Goal: Transaction & Acquisition: Purchase product/service

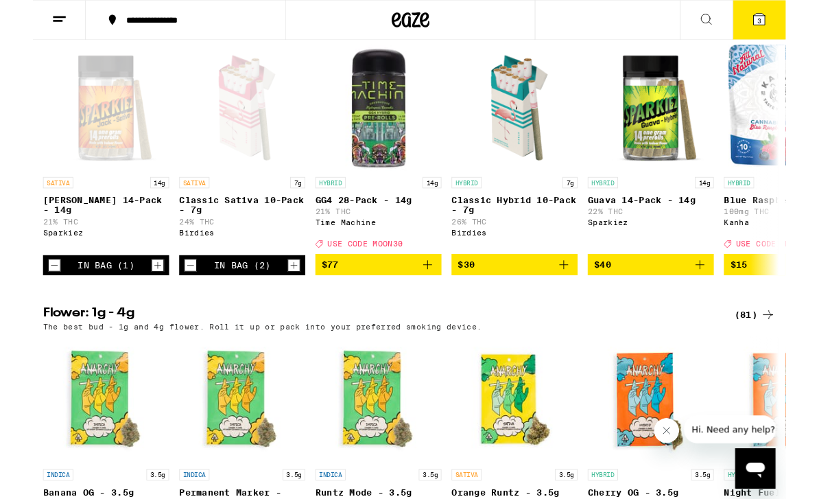
click at [27, 297] on icon "Decrement" at bounding box center [23, 289] width 12 height 16
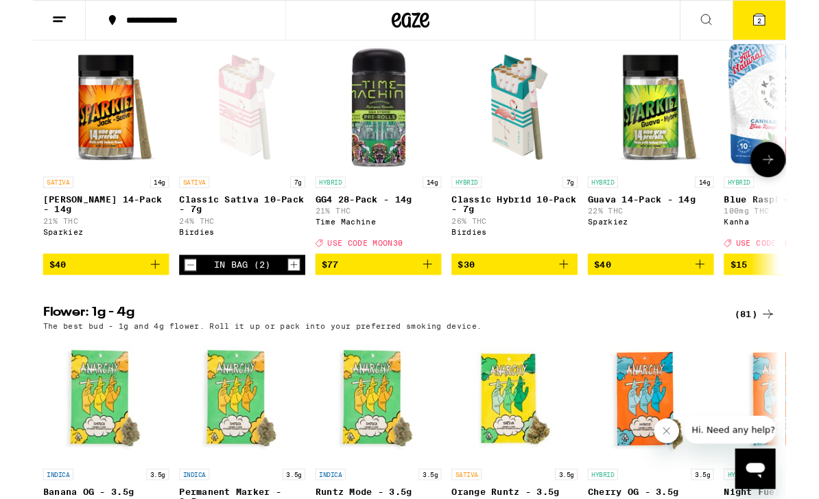
click at [716, 296] on span "$40" at bounding box center [672, 287] width 123 height 16
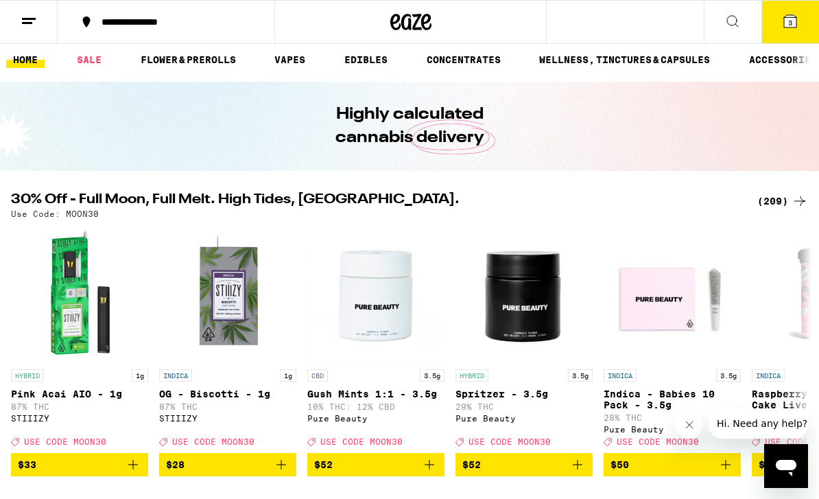
scroll to position [0, 0]
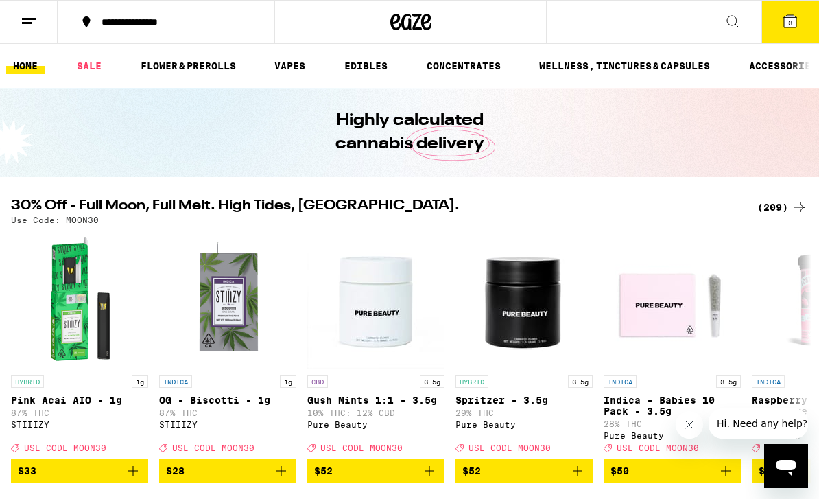
click at [792, 23] on span "3" at bounding box center [790, 23] width 4 height 8
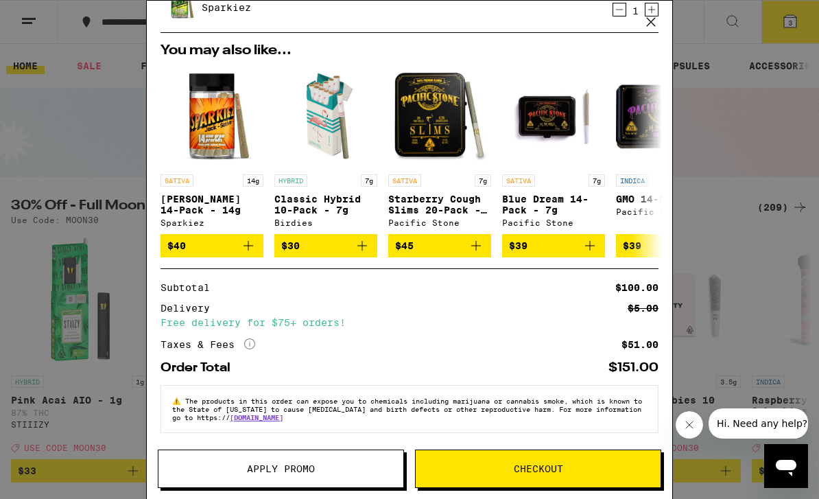
scroll to position [126, 0]
click at [568, 469] on span "Checkout" at bounding box center [538, 469] width 245 height 10
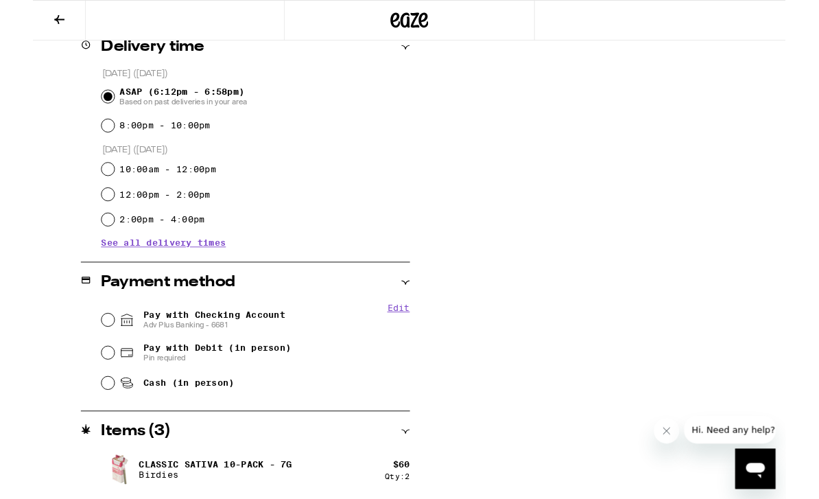
scroll to position [403, 0]
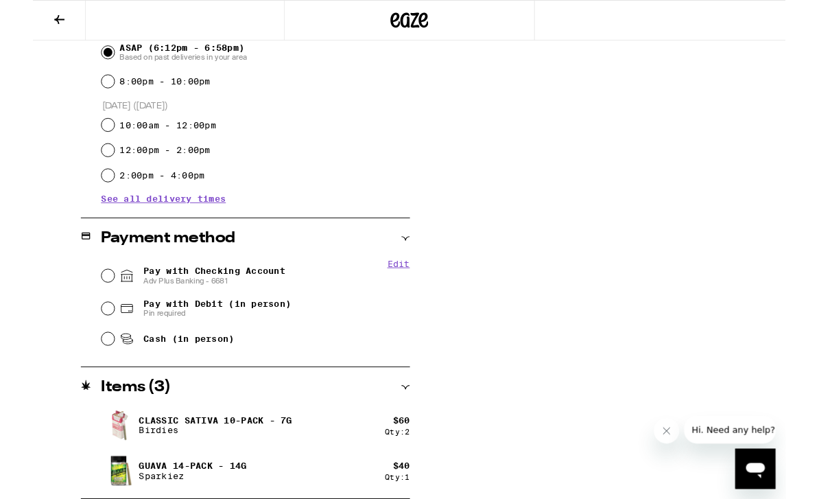
click at [78, 305] on input "Pay with Checking Account Adv Plus Banking - 6681" at bounding box center [82, 300] width 14 height 14
radio input "true"
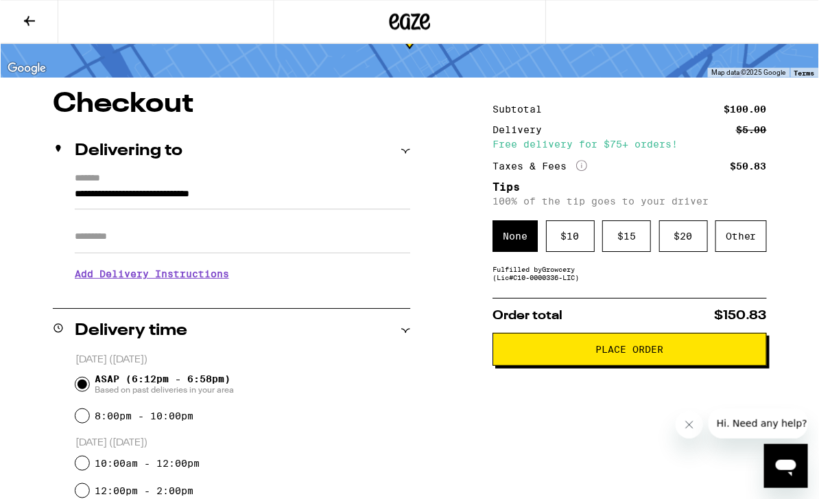
scroll to position [0, 0]
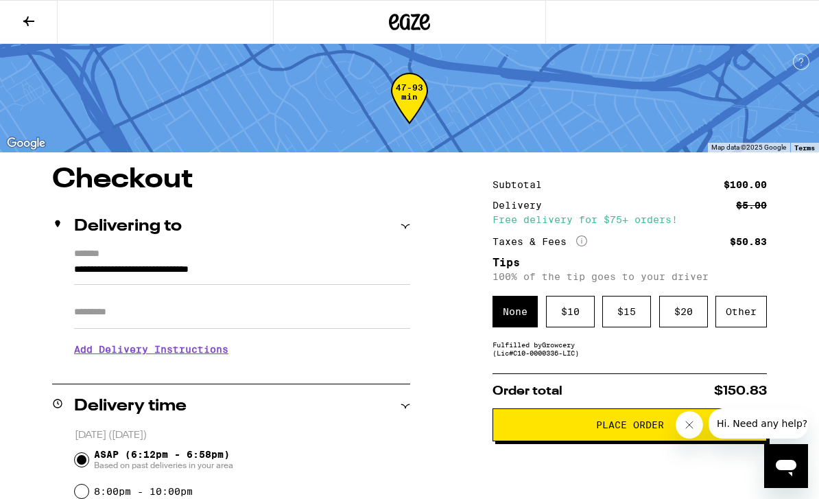
click at [580, 313] on div "$ 10" at bounding box center [570, 312] width 49 height 32
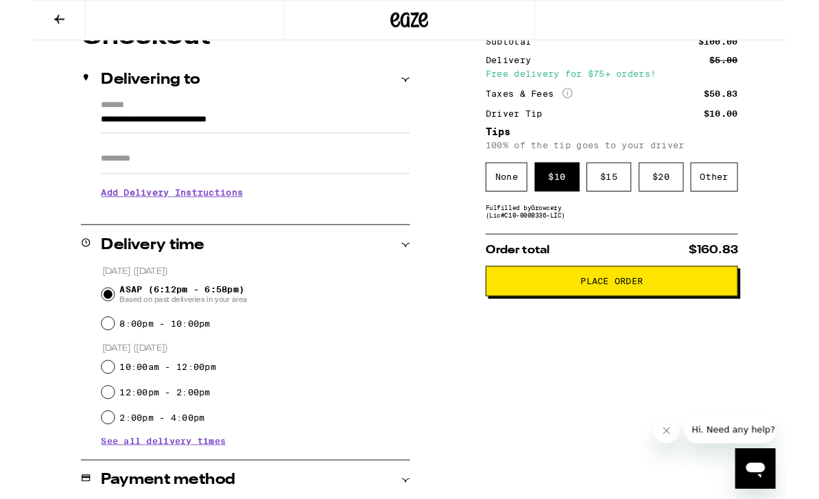
scroll to position [141, 0]
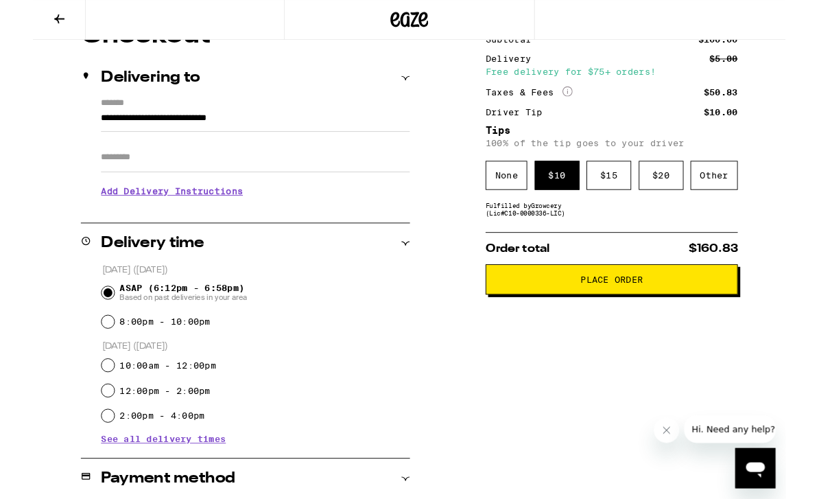
click at [605, 309] on span "Place Order" at bounding box center [630, 305] width 68 height 10
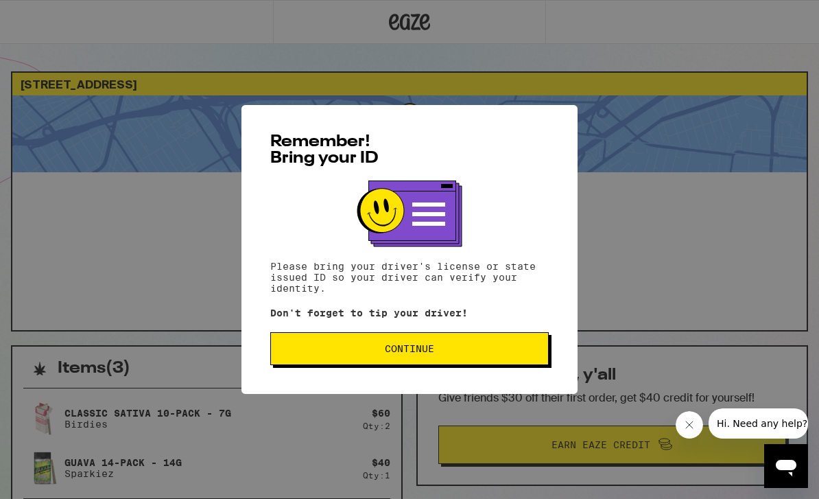
click at [511, 363] on button "Continue" at bounding box center [409, 348] width 279 height 33
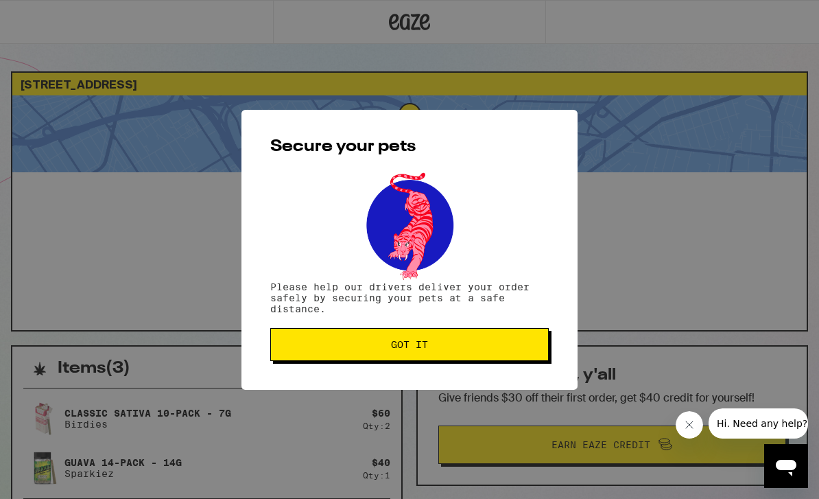
click at [521, 349] on span "Got it" at bounding box center [409, 345] width 255 height 10
